Goal: Information Seeking & Learning: Find specific fact

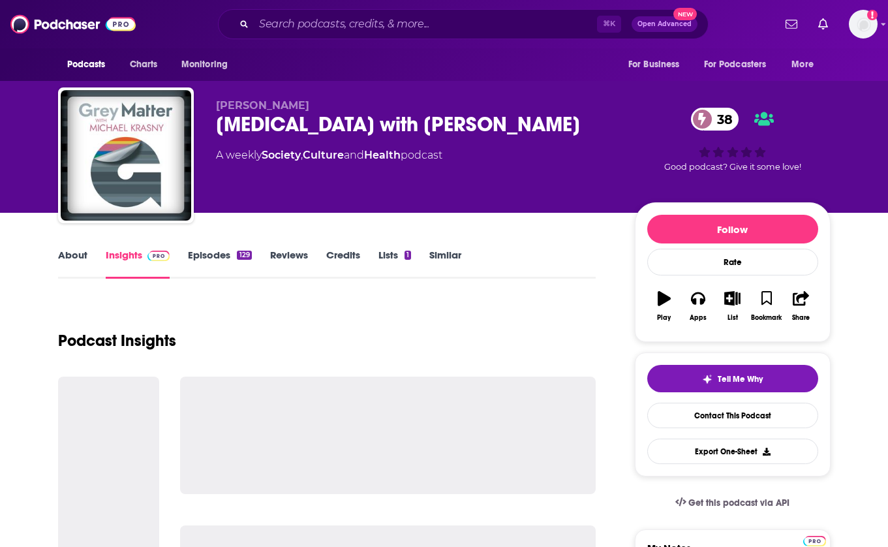
click at [281, 37] on div "⌘ K Open Advanced New" at bounding box center [463, 24] width 490 height 30
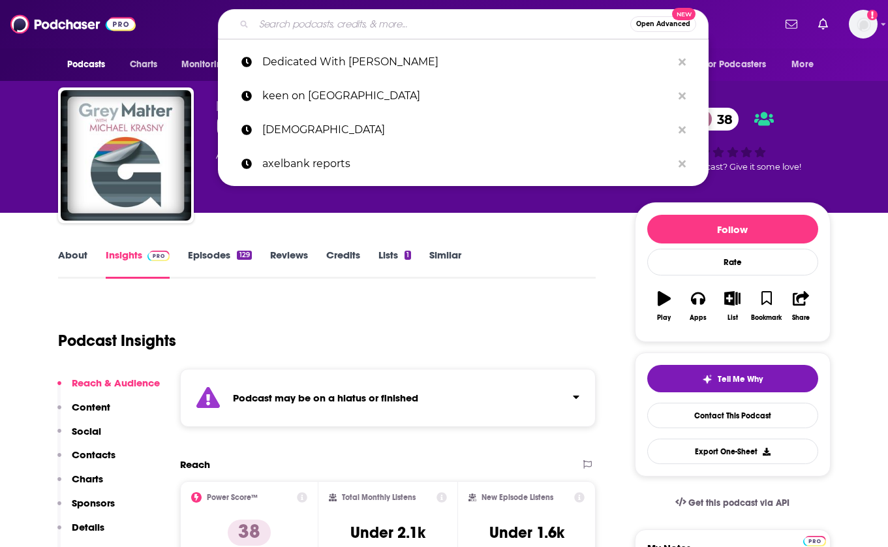
click at [293, 25] on input "Search podcasts, credits, & more..." at bounding box center [442, 24] width 376 height 21
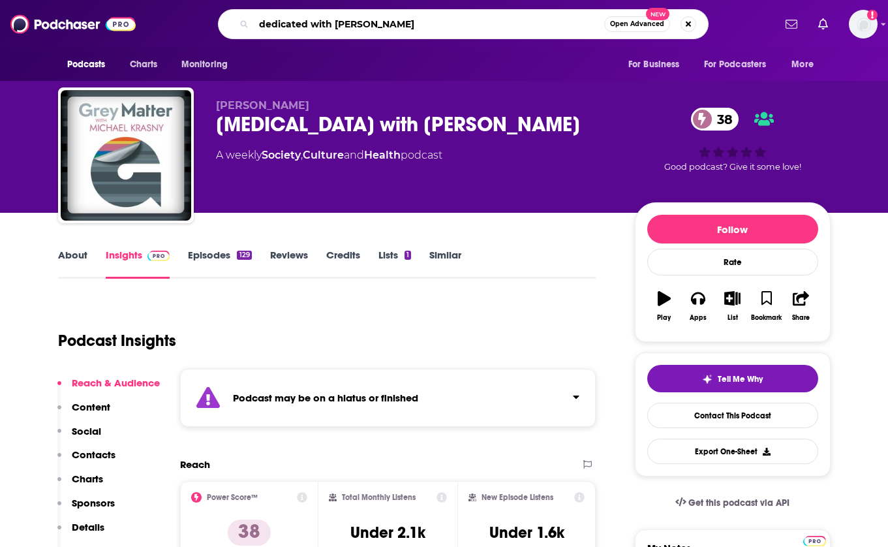
type input "dedicated with [PERSON_NAME]"
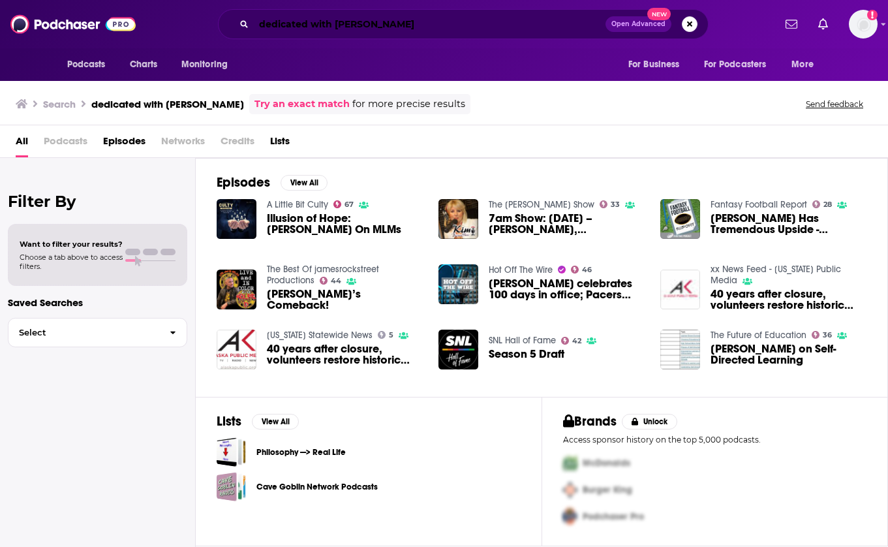
click at [406, 21] on input "dedicated with [PERSON_NAME]" at bounding box center [430, 24] width 352 height 21
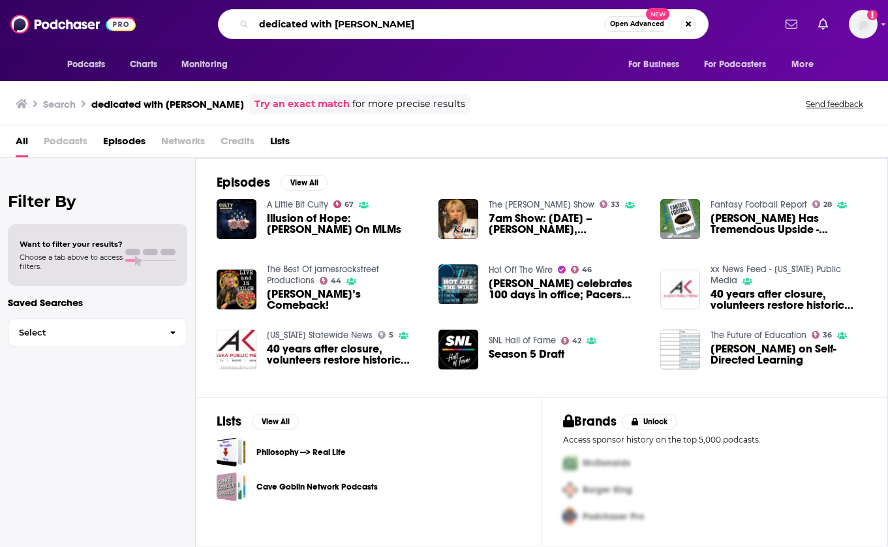
type input "dedicated with [PERSON_NAME]"
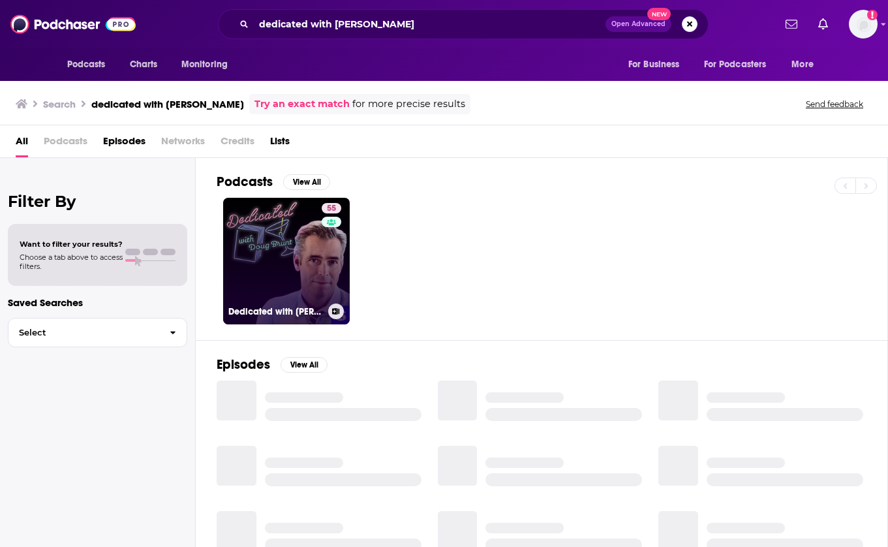
click at [290, 271] on link "55 Dedicated with [PERSON_NAME]" at bounding box center [286, 261] width 127 height 127
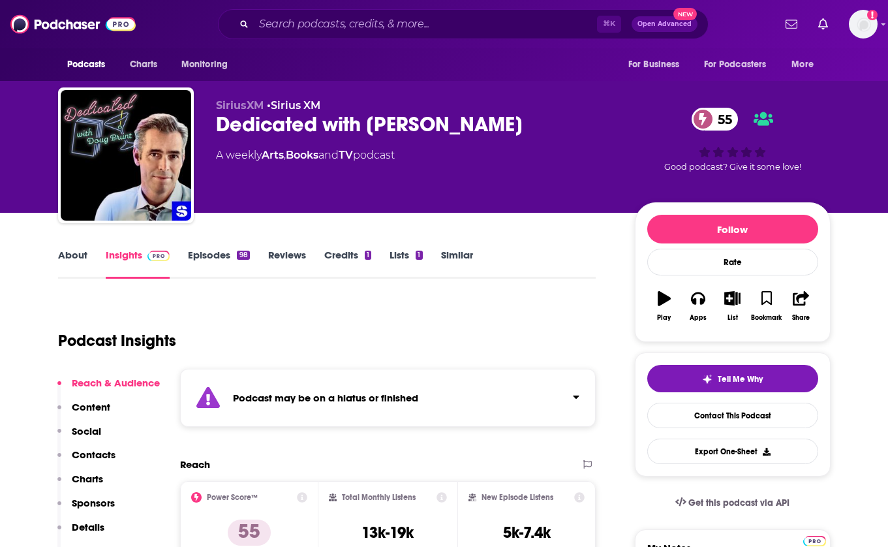
click at [233, 264] on link "Episodes 98" at bounding box center [218, 263] width 61 height 30
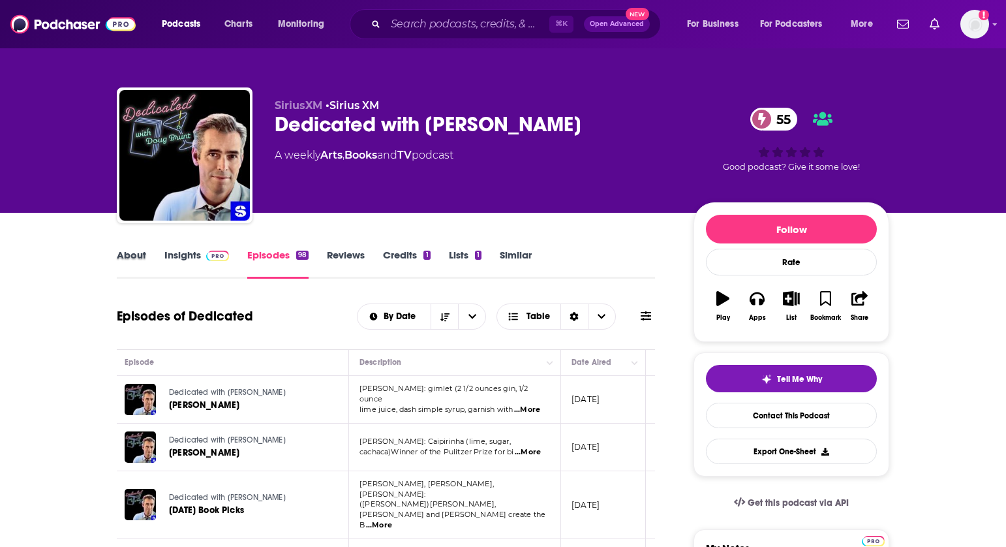
click at [146, 258] on div "About" at bounding box center [141, 263] width 48 height 30
click at [127, 256] on link "About" at bounding box center [131, 263] width 29 height 30
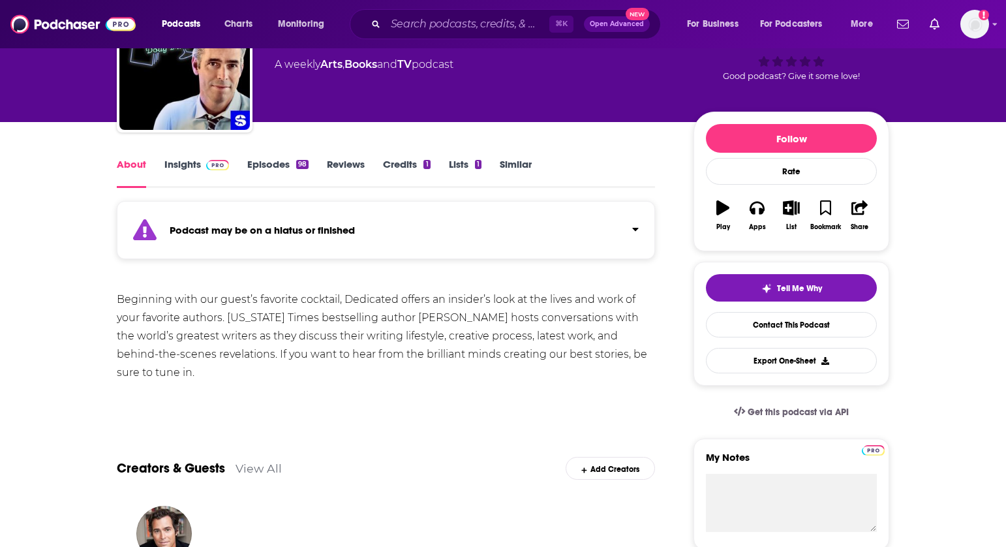
scroll to position [100, 0]
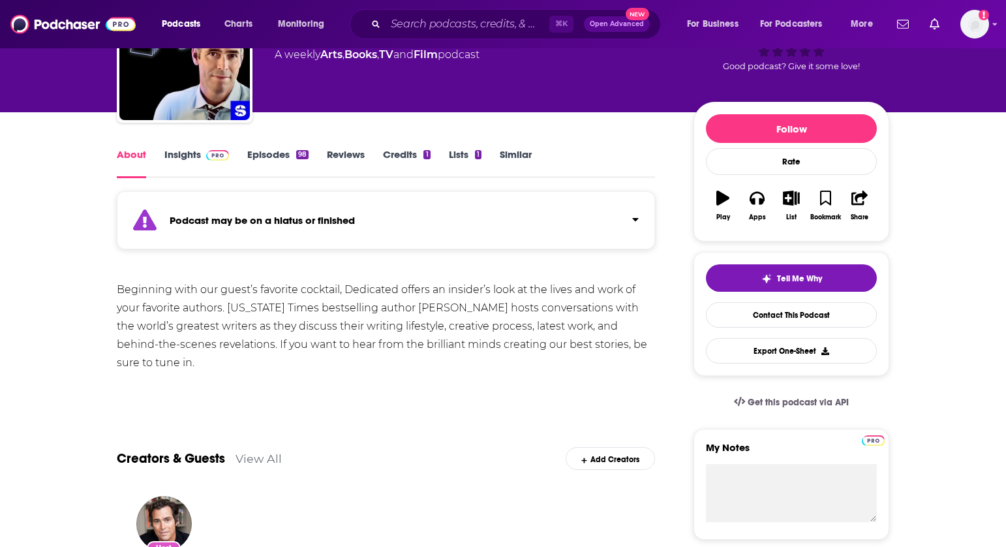
click at [263, 160] on link "Episodes 98" at bounding box center [277, 163] width 61 height 30
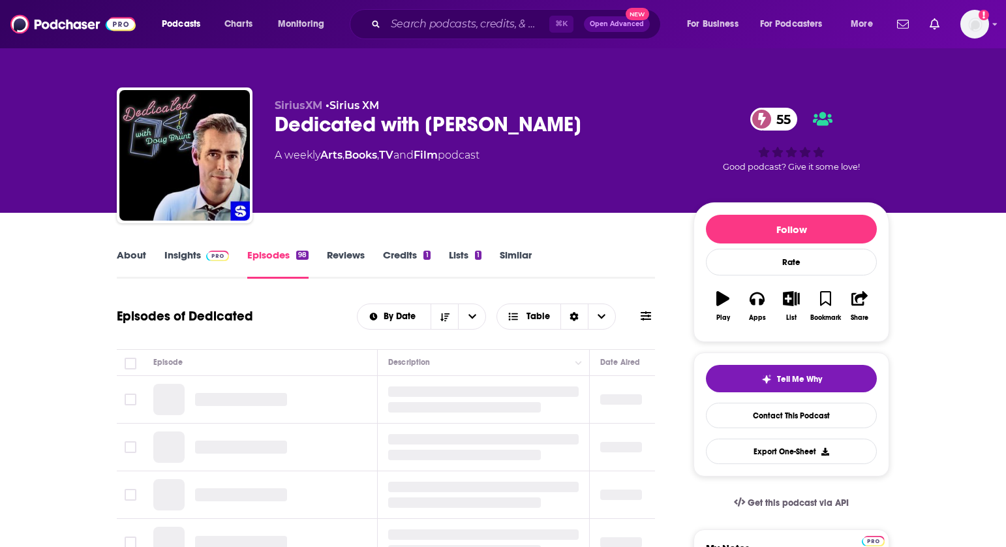
click at [197, 258] on link "Insights" at bounding box center [196, 263] width 65 height 30
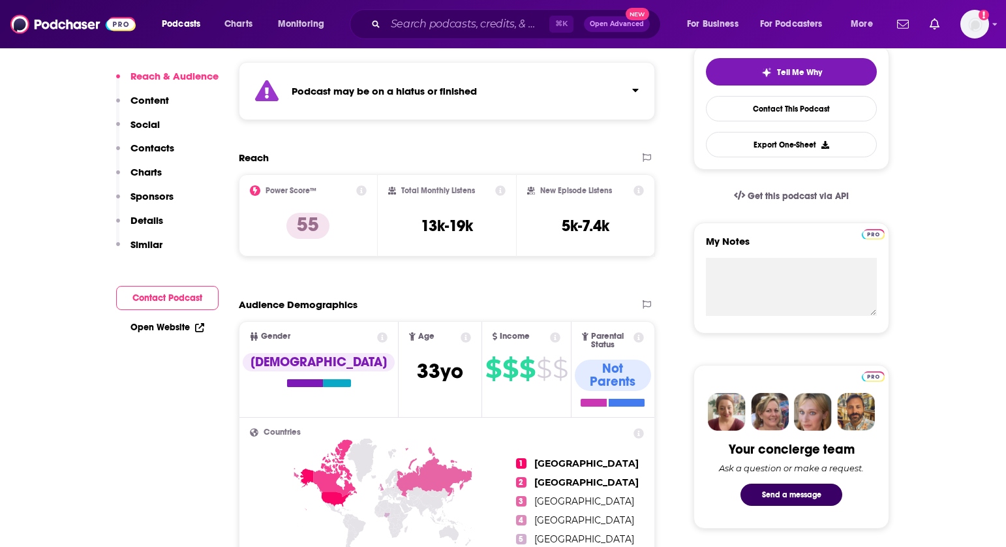
scroll to position [312, 0]
